Goal: Book appointment/travel/reservation

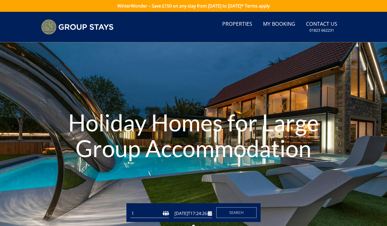
type input "[DATE]"
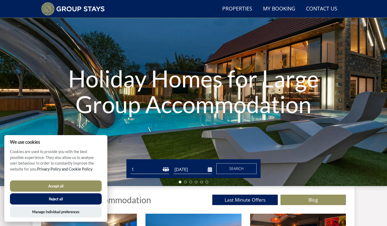
select select "32"
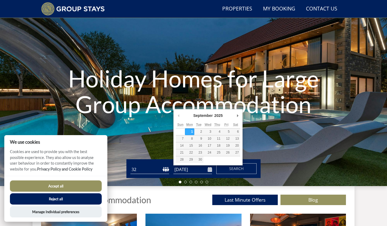
click at [210, 171] on input "[DATE]" at bounding box center [193, 169] width 39 height 9
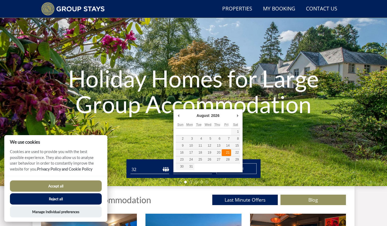
type input "[DATE]"
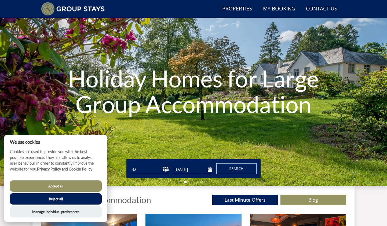
drag, startPoint x: 78, startPoint y: 184, endPoint x: 81, endPoint y: 183, distance: 3.1
click at [81, 183] on button "Accept all" at bounding box center [56, 186] width 92 height 11
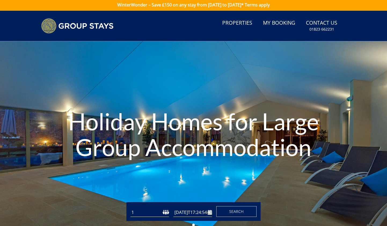
type input "[DATE]"
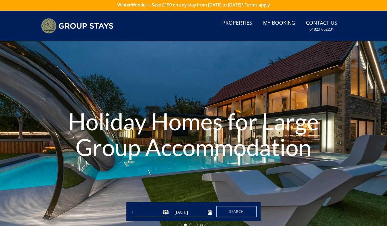
select select "32"
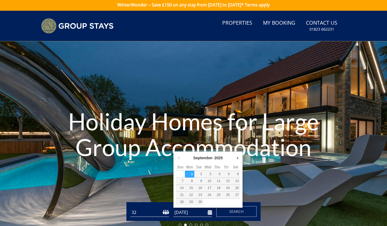
click at [211, 212] on input "[DATE]" at bounding box center [193, 212] width 39 height 9
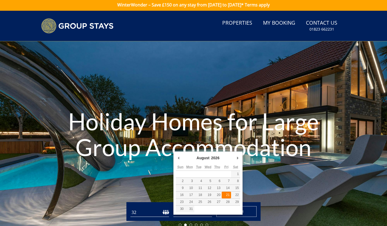
type input "[DATE]"
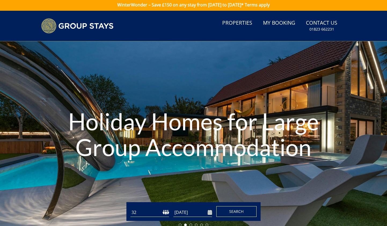
click at [238, 213] on span "Search" at bounding box center [236, 211] width 15 height 5
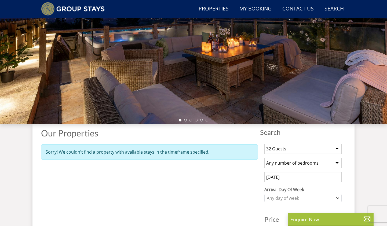
scroll to position [142, 0]
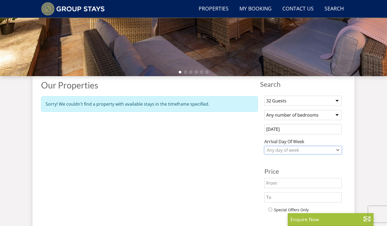
click at [337, 151] on icon "Combobox" at bounding box center [338, 150] width 3 height 3
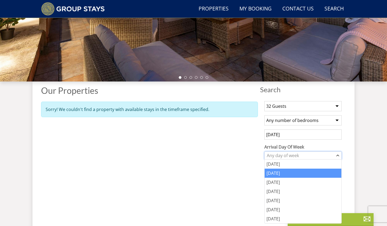
scroll to position [138, 0]
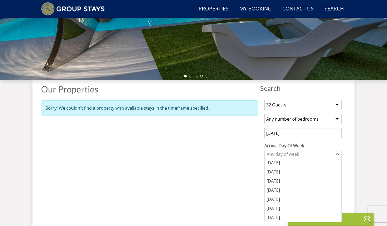
drag, startPoint x: 231, startPoint y: 147, endPoint x: 257, endPoint y: 144, distance: 26.6
click at [232, 147] on div "Properties Our Properties Sorry! We couldn't find a property with available sta…" at bounding box center [149, 182] width 217 height 194
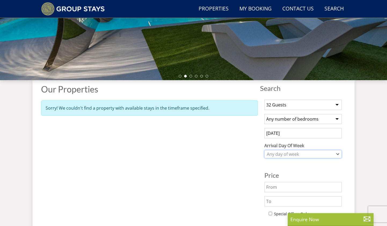
click at [338, 154] on icon "Combobox" at bounding box center [338, 154] width 3 height 3
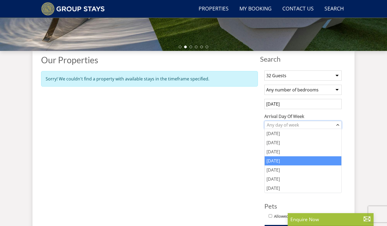
scroll to position [161, 0]
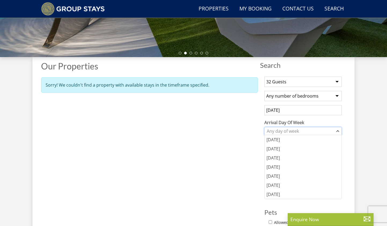
click at [293, 133] on div "Any day of week" at bounding box center [301, 131] width 70 height 6
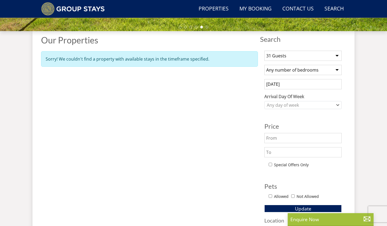
scroll to position [154, 0]
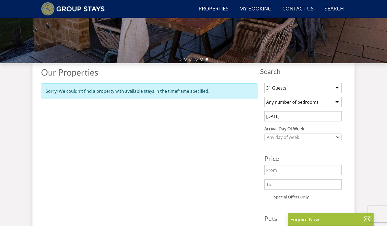
select select "32"
